Goal: Task Accomplishment & Management: Complete application form

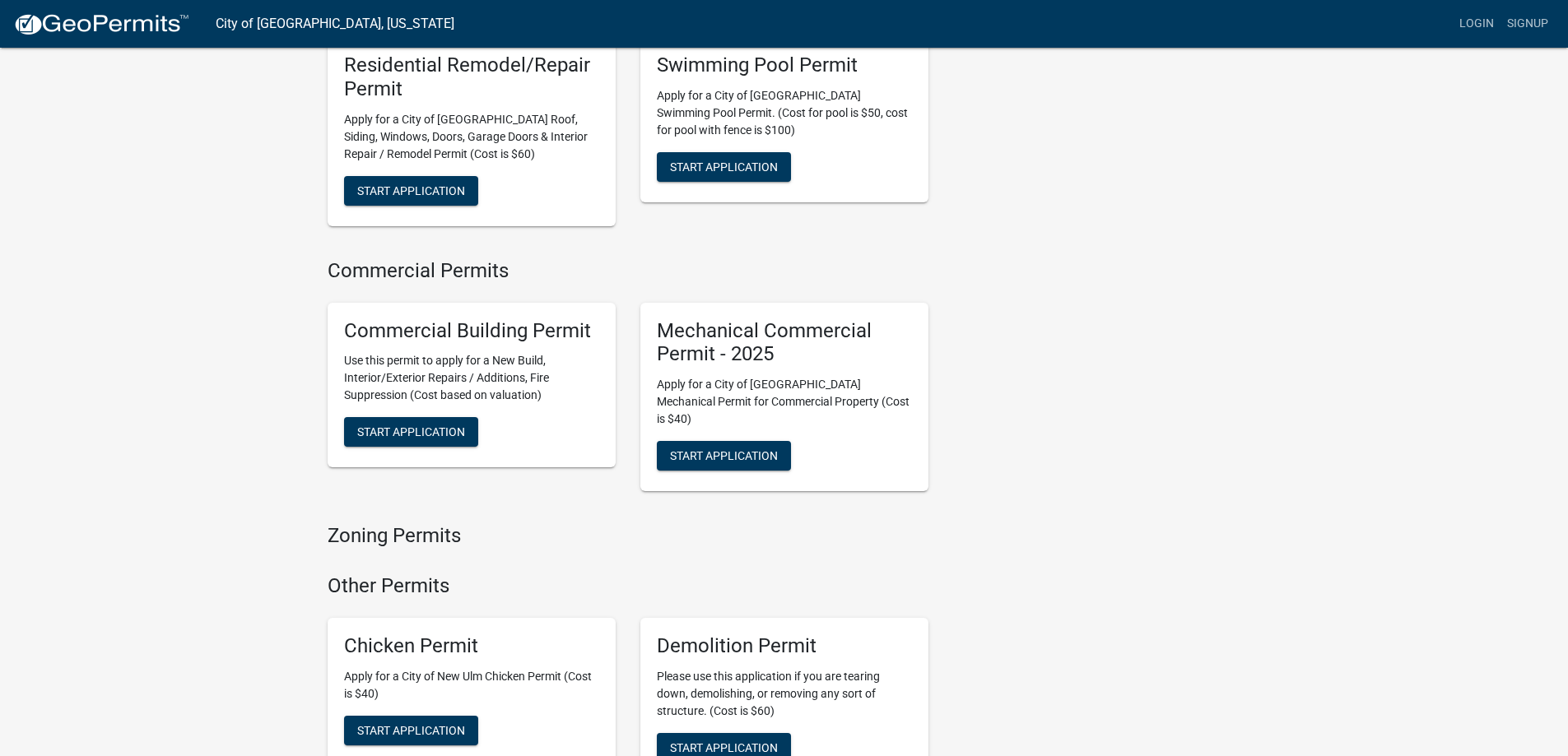
scroll to position [905, 0]
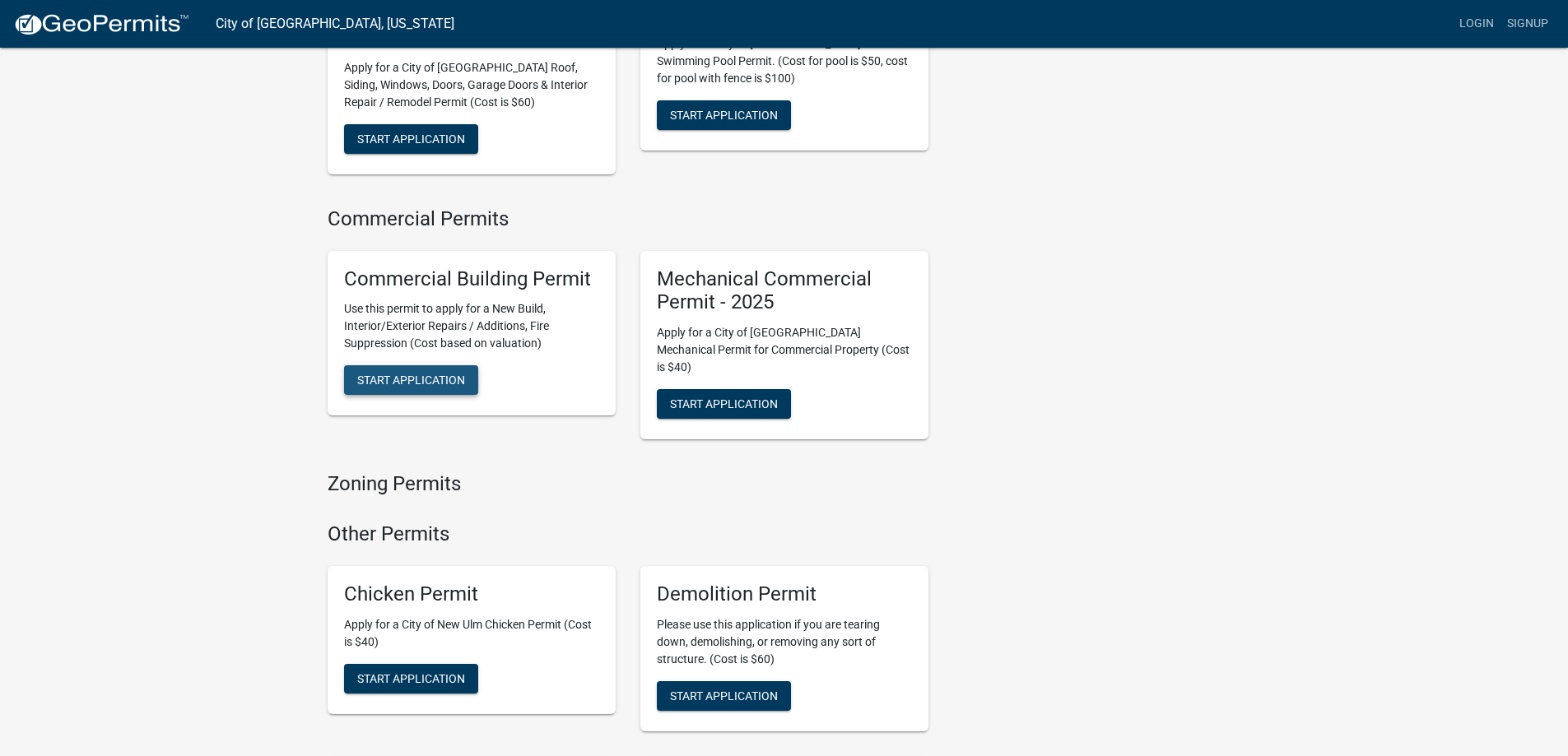
click at [410, 374] on span "Start Application" at bounding box center [411, 380] width 108 height 13
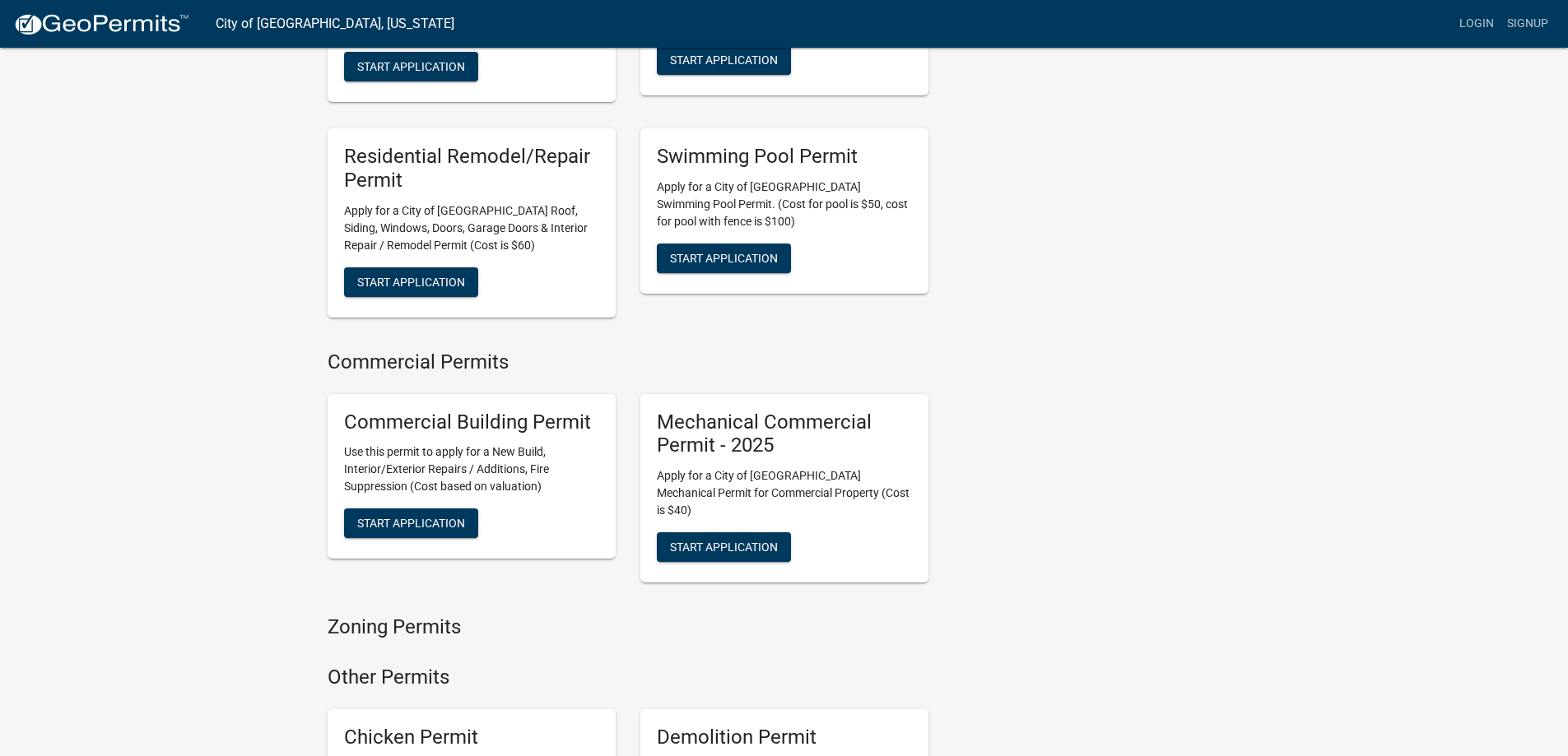
scroll to position [823, 0]
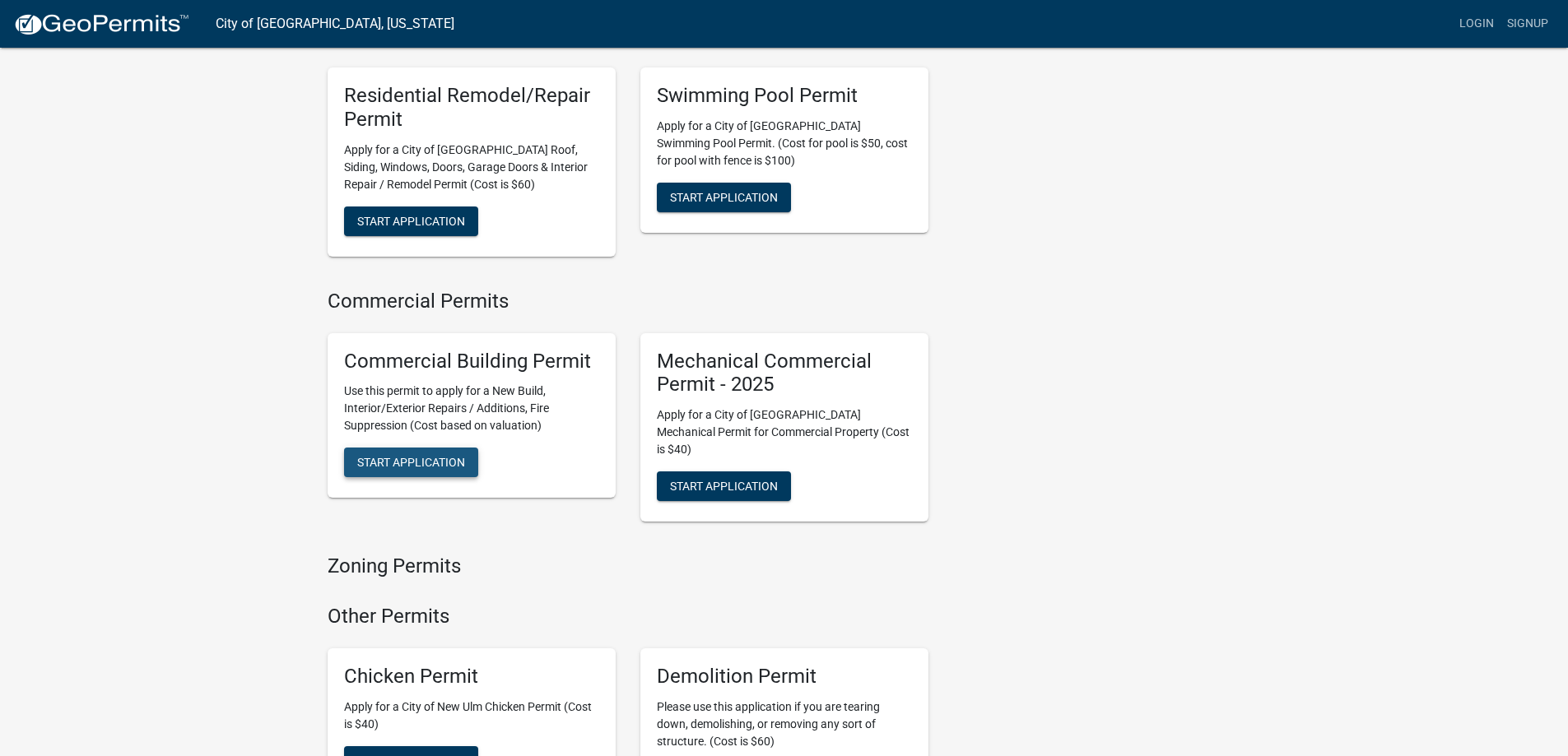
click at [447, 456] on span "Start Application" at bounding box center [411, 462] width 108 height 13
